Goal: Book appointment/travel/reservation

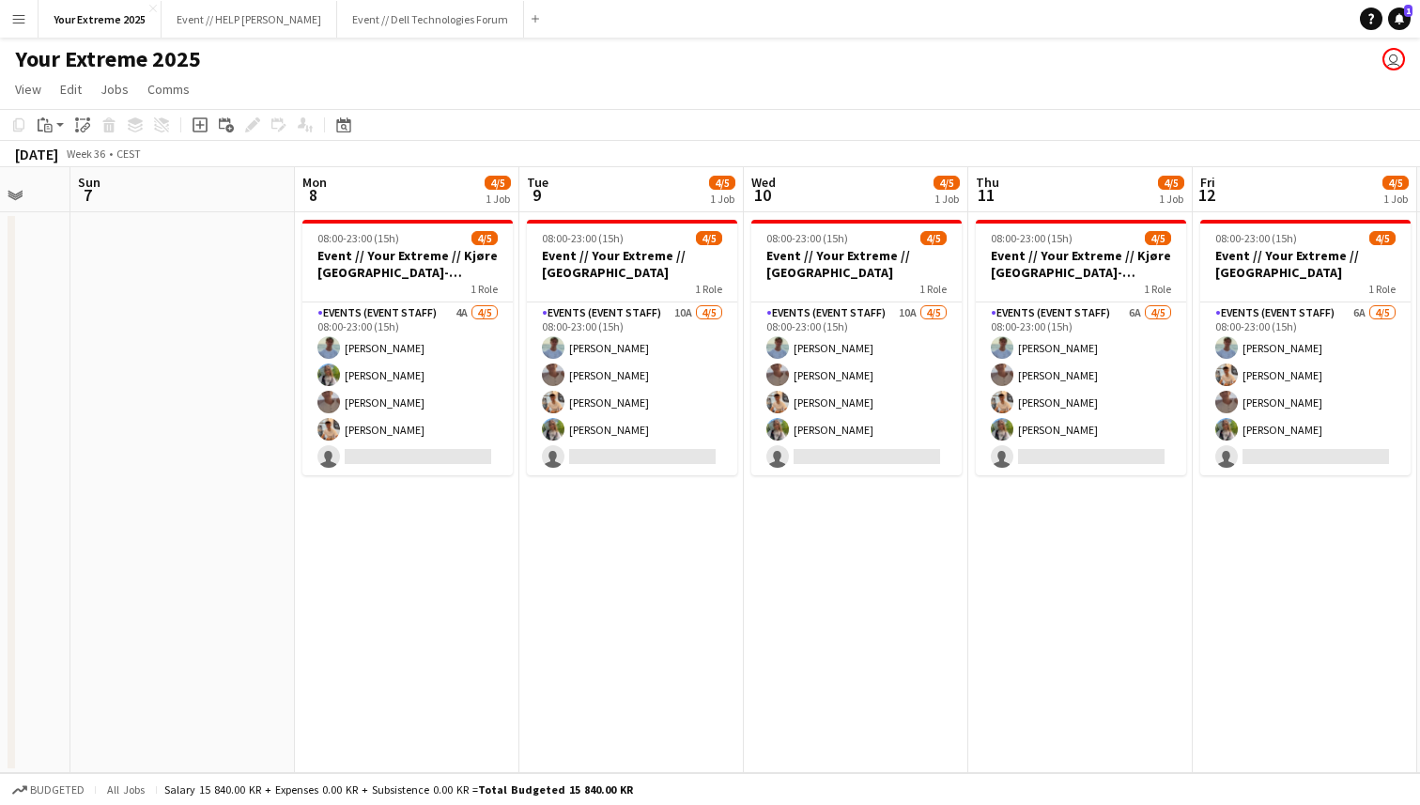
scroll to position [0, 834]
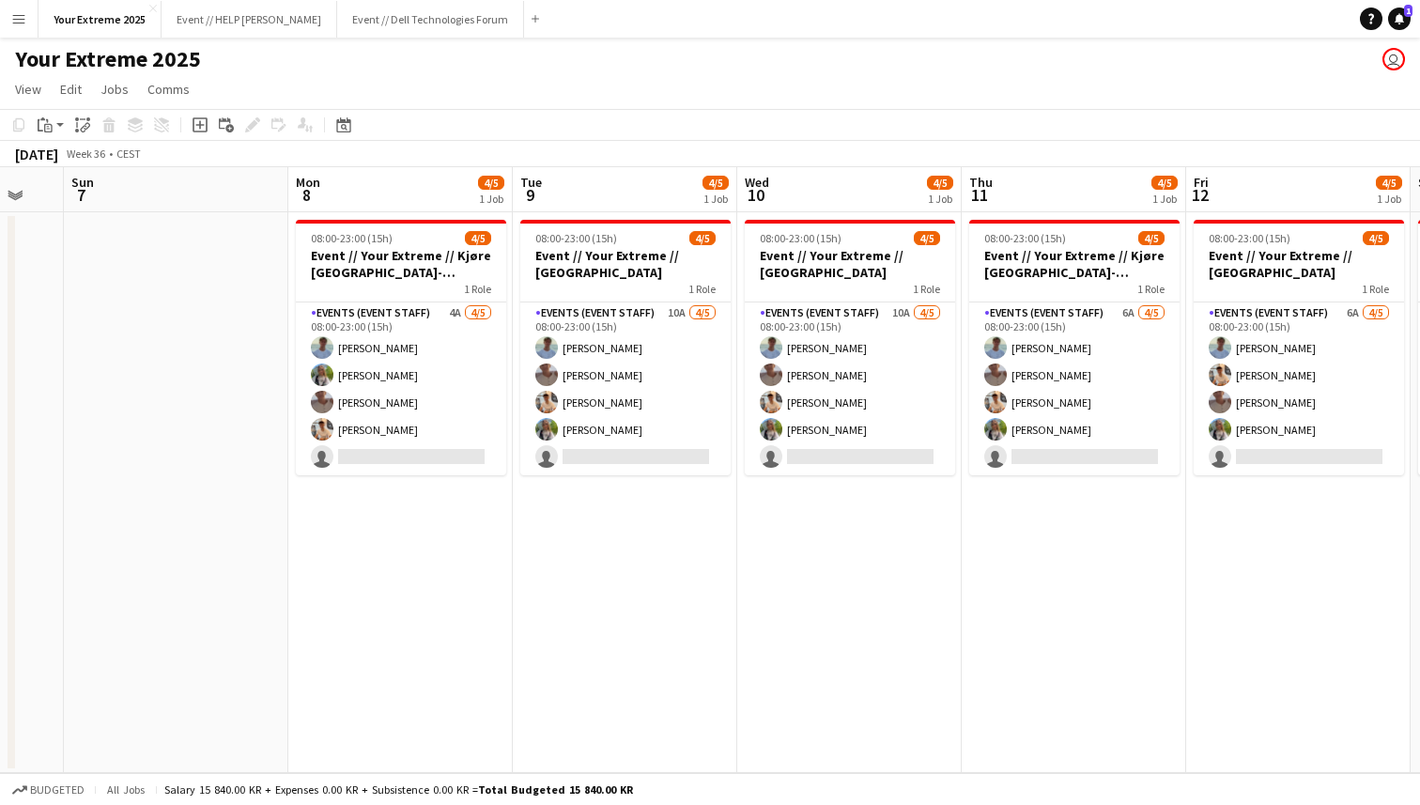
click at [216, 509] on app-date-cell at bounding box center [176, 492] width 225 height 561
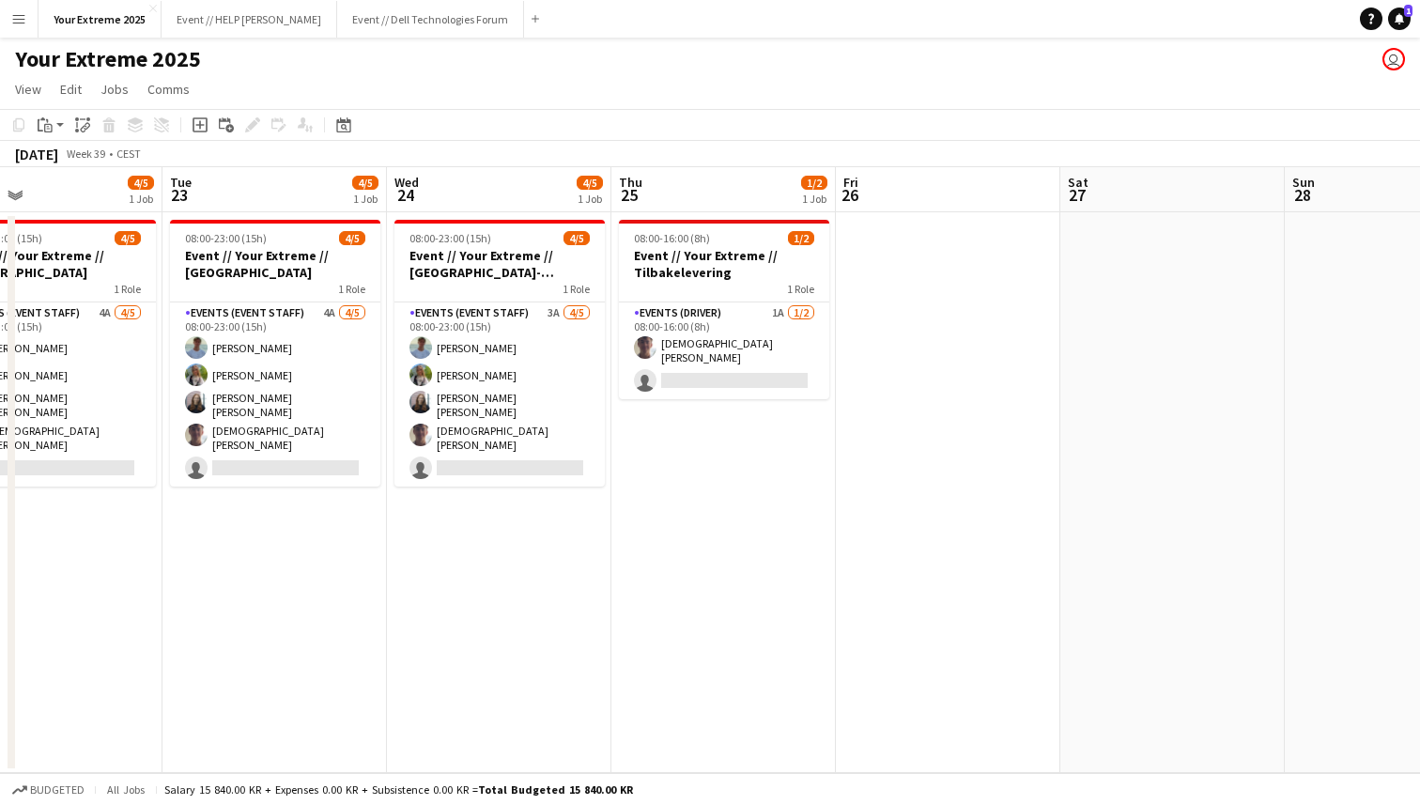
scroll to position [0, 792]
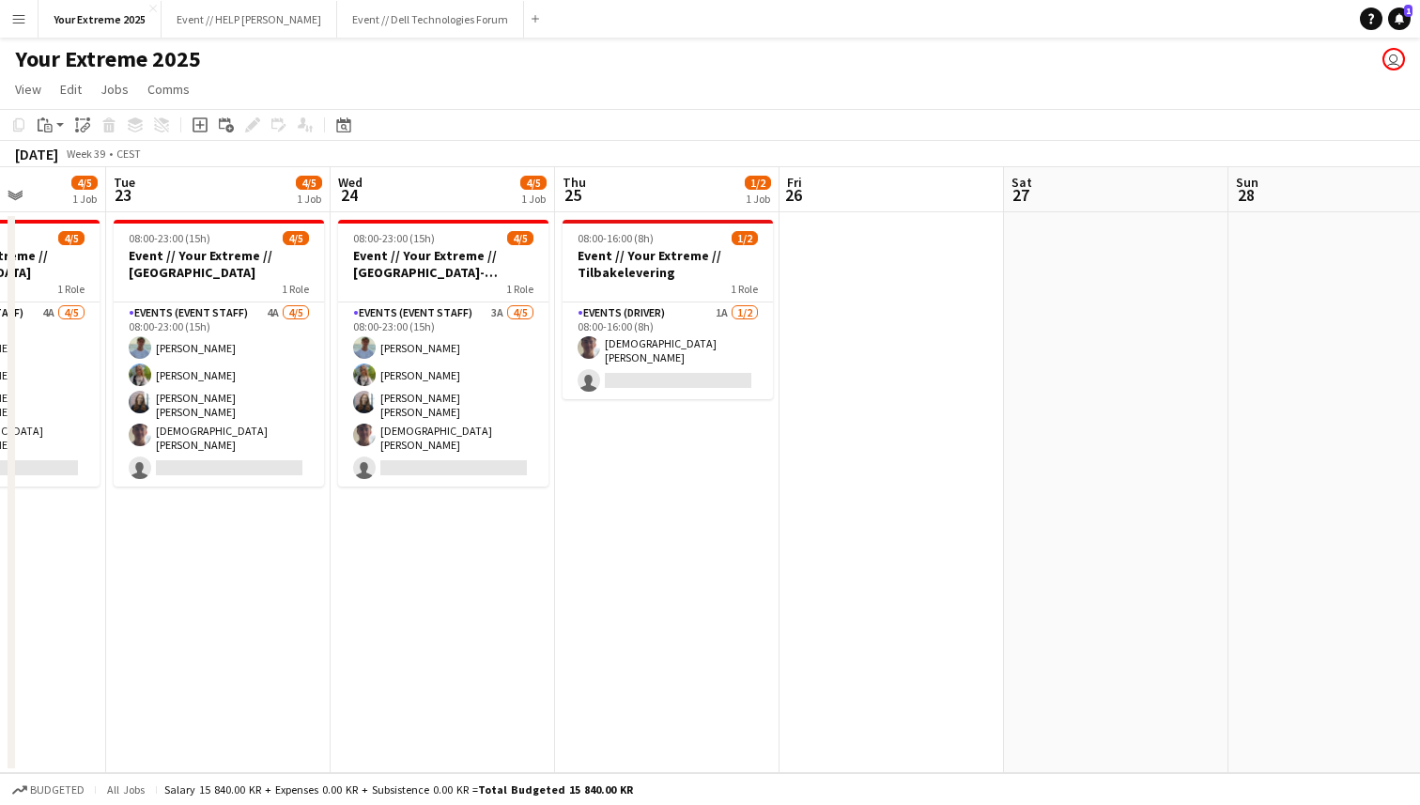
click at [839, 503] on app-date-cell at bounding box center [892, 492] width 225 height 561
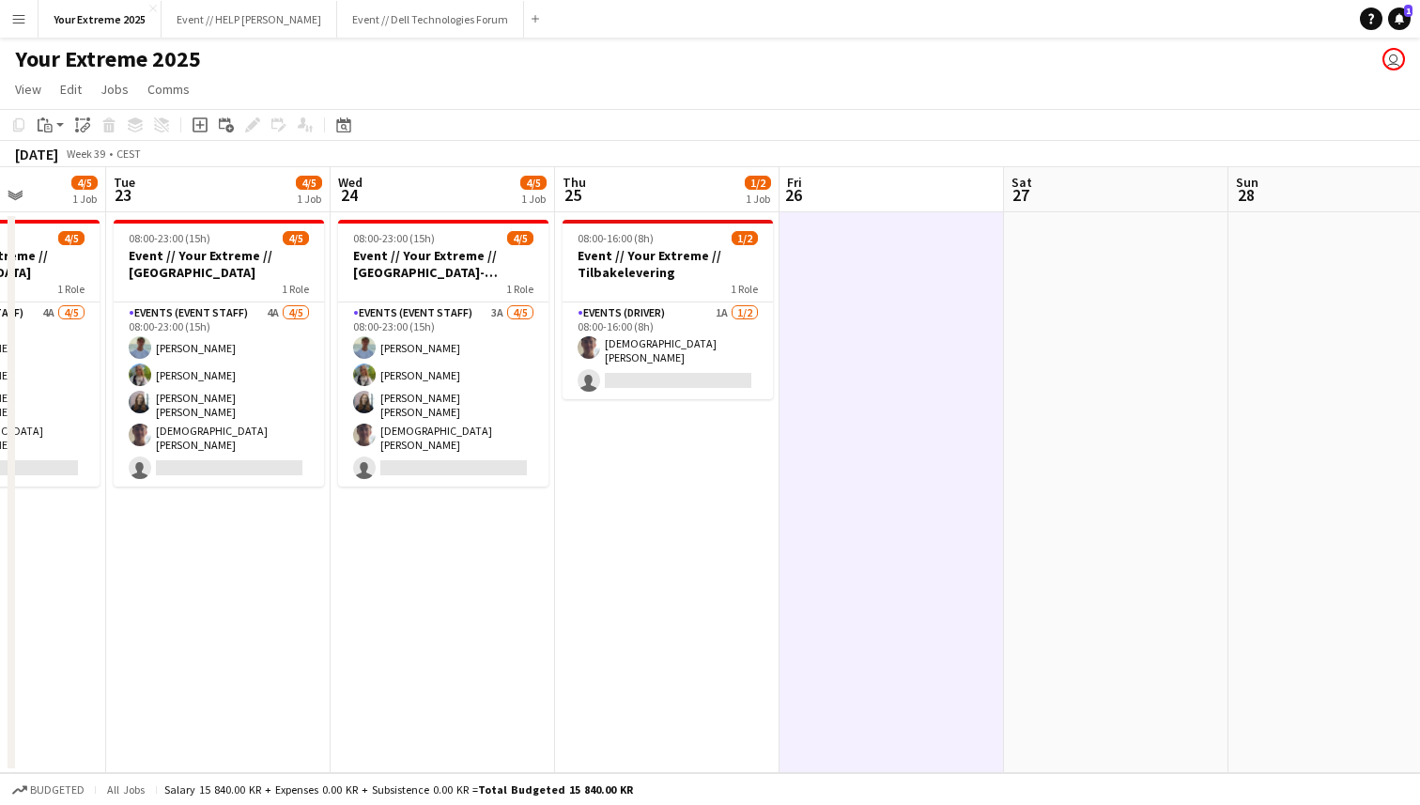
click at [904, 362] on app-date-cell at bounding box center [892, 492] width 225 height 561
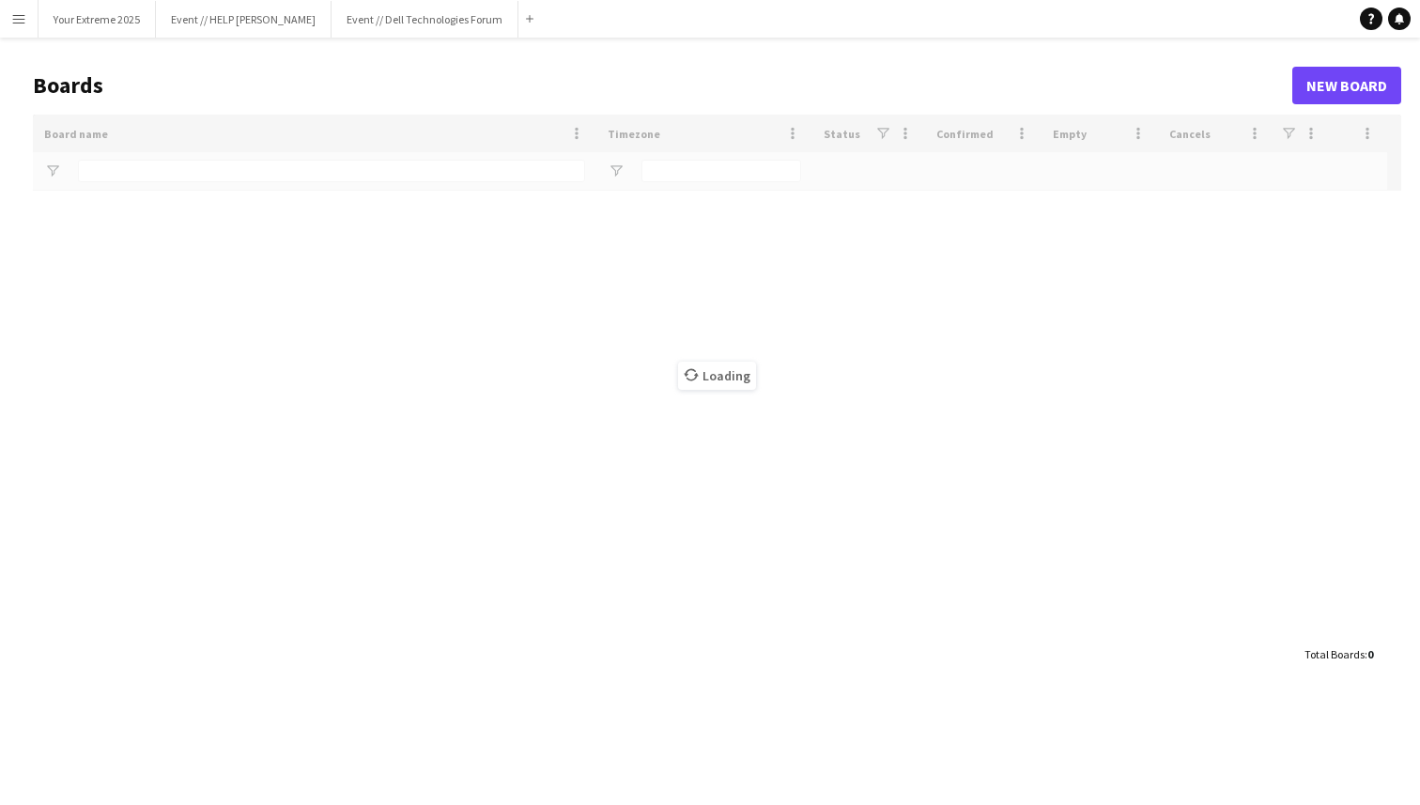
type input "*********"
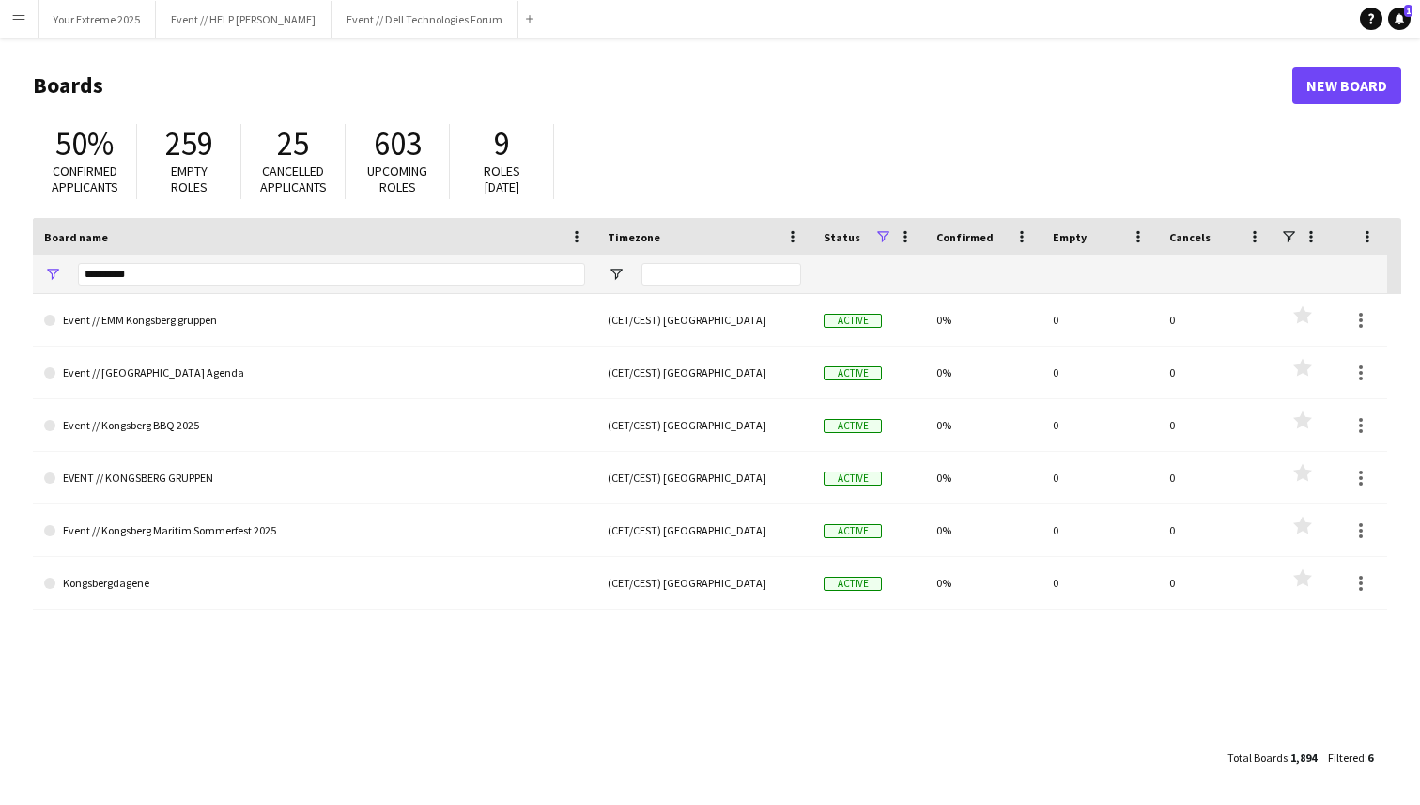
click at [340, 91] on h1 "Boards" at bounding box center [663, 85] width 1260 height 28
click at [112, 28] on button "Your Extreme 2025 Close" at bounding box center [97, 19] width 117 height 37
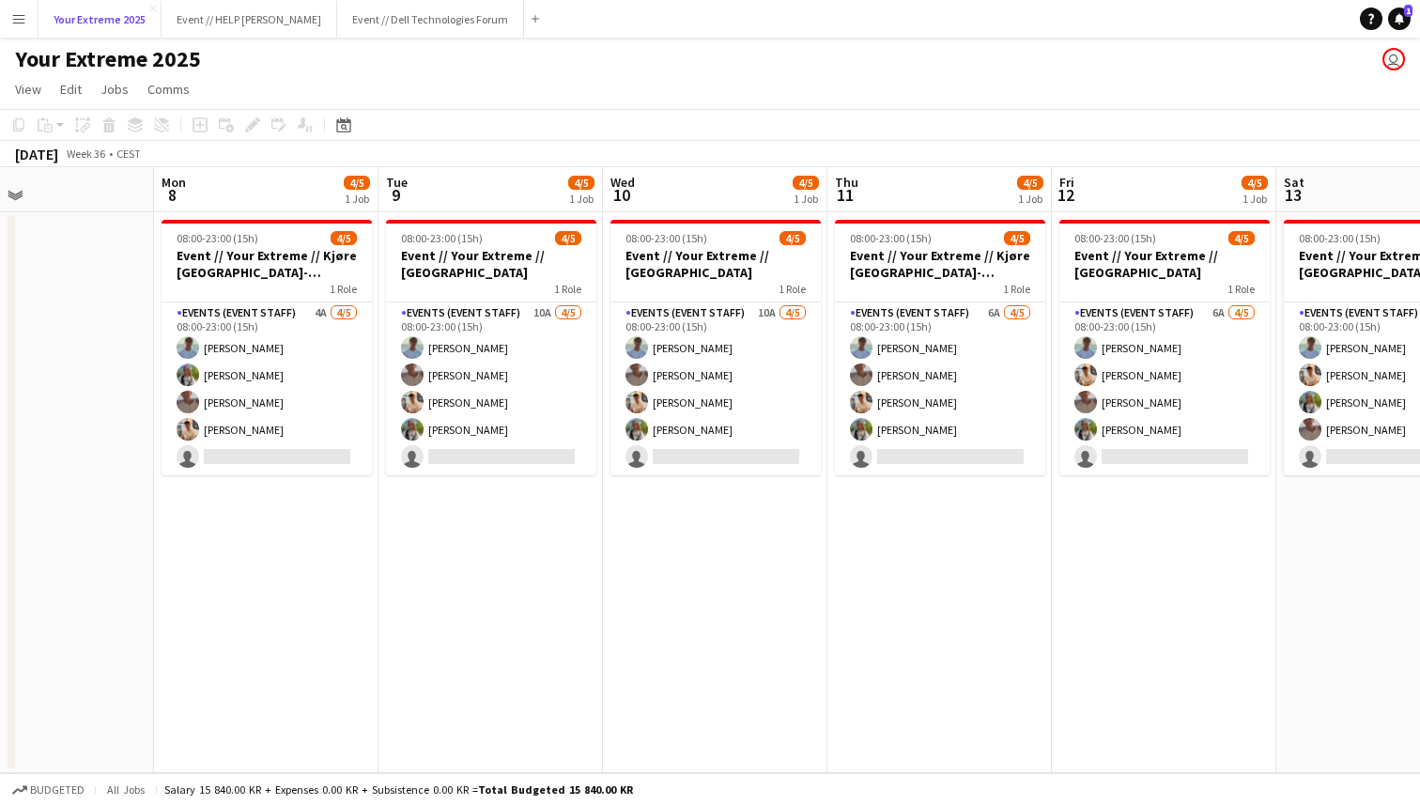
scroll to position [0, 755]
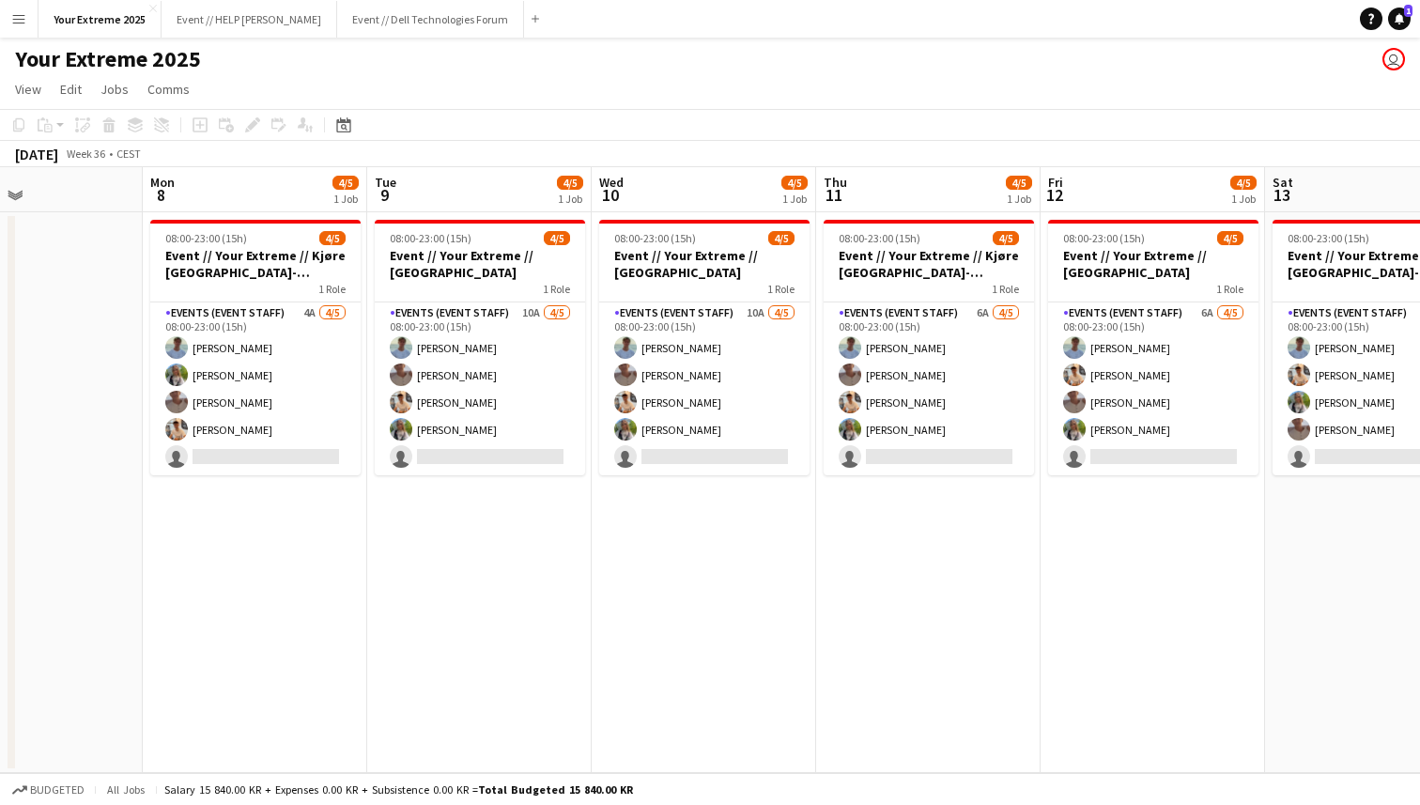
click at [707, 55] on div "Your Extreme 2025 user" at bounding box center [710, 56] width 1420 height 36
click at [597, 50] on div "Your Extreme 2025 user" at bounding box center [710, 56] width 1420 height 36
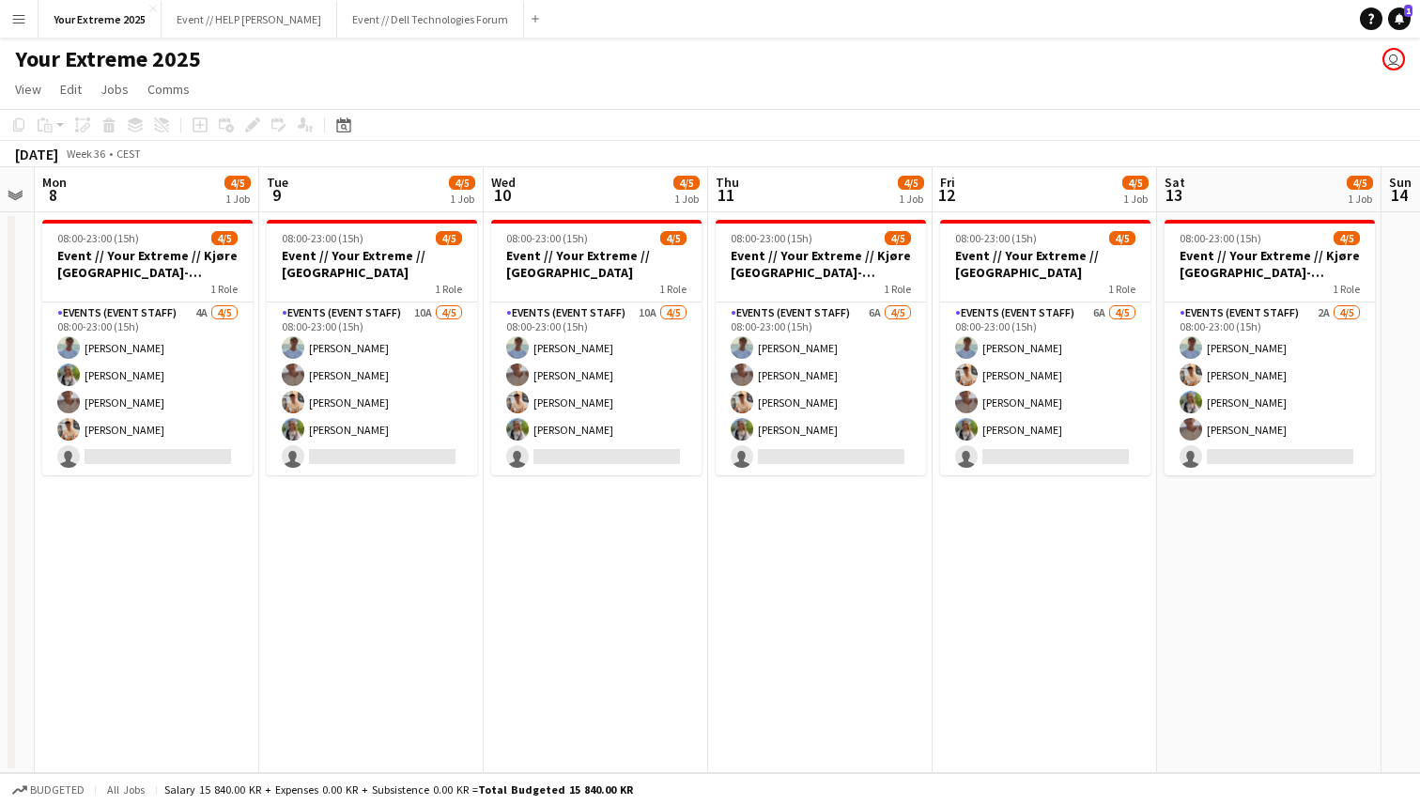
scroll to position [0, 388]
